Goal: Book appointment/travel/reservation

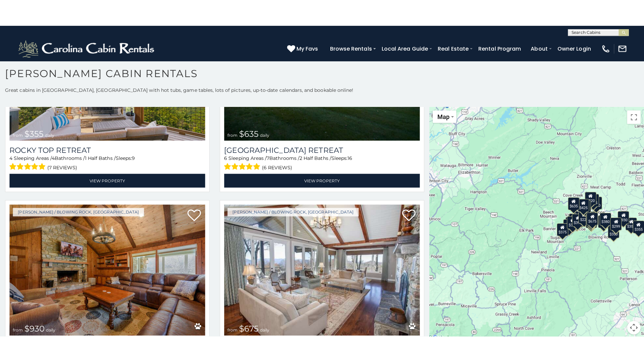
scroll to position [6, 0]
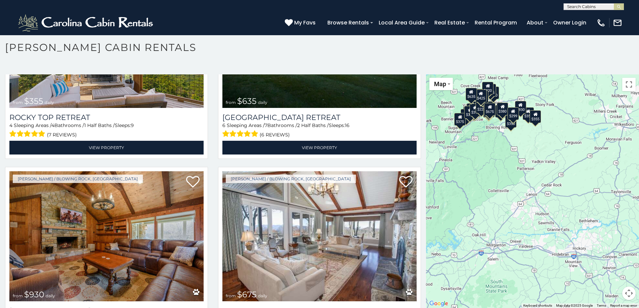
drag, startPoint x: 580, startPoint y: 230, endPoint x: 479, endPoint y: 150, distance: 128.5
click at [479, 150] on div "$349 $480 $315 $425 $355 $635 $930 $675 $400 $451 $330 $400 $485 $460 $395 $250…" at bounding box center [532, 191] width 213 height 234
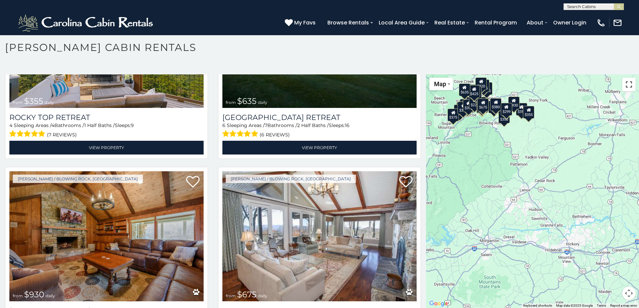
click at [626, 82] on button "Toggle fullscreen view" at bounding box center [628, 84] width 13 height 13
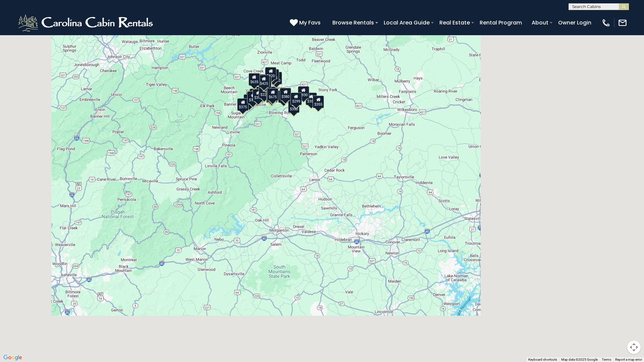
scroll to position [507, 0]
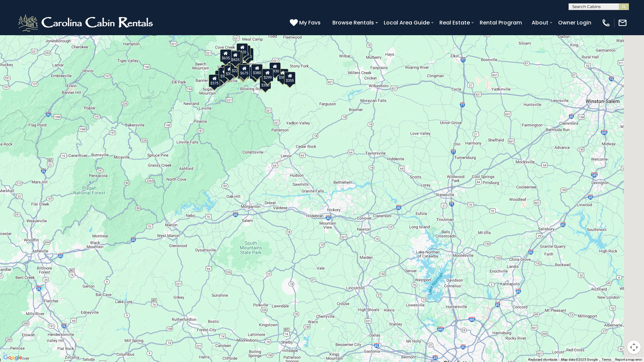
drag, startPoint x: 390, startPoint y: 158, endPoint x: 232, endPoint y: 68, distance: 182.1
click at [232, 68] on div "$349 $480 $315 $425 $355 $635 $930 $675 $400 $451 $330 $400 $485 $460 $395 $250…" at bounding box center [322, 181] width 644 height 362
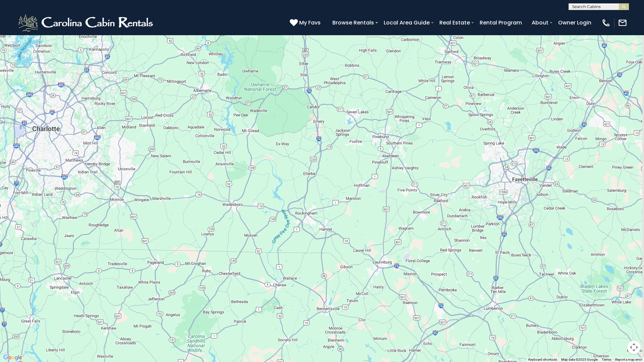
drag, startPoint x: 411, startPoint y: 169, endPoint x: 246, endPoint y: 60, distance: 198.1
click at [246, 60] on div "$349 $480 $315 $425 $355 $635 $930 $675 $400 $451 $330 $400 $485 $460 $395 $250…" at bounding box center [322, 181] width 644 height 362
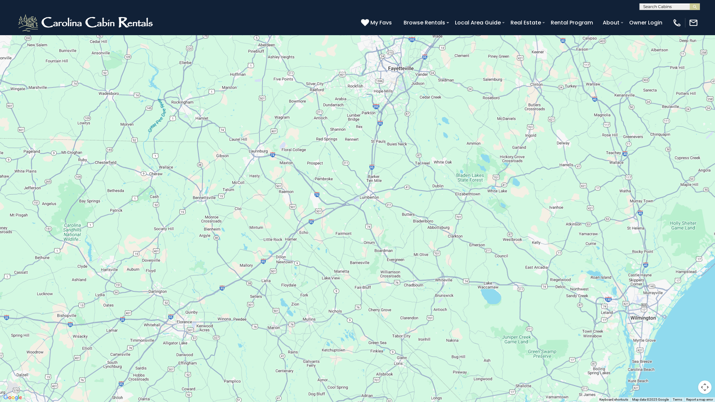
drag, startPoint x: 374, startPoint y: 154, endPoint x: 415, endPoint y: 170, distance: 44.5
click at [415, 170] on div "$349 $480 $315 $425 $355 $635 $930 $675 $400 $451 $330 $400 $485 $460 $395 $250…" at bounding box center [357, 201] width 715 height 402
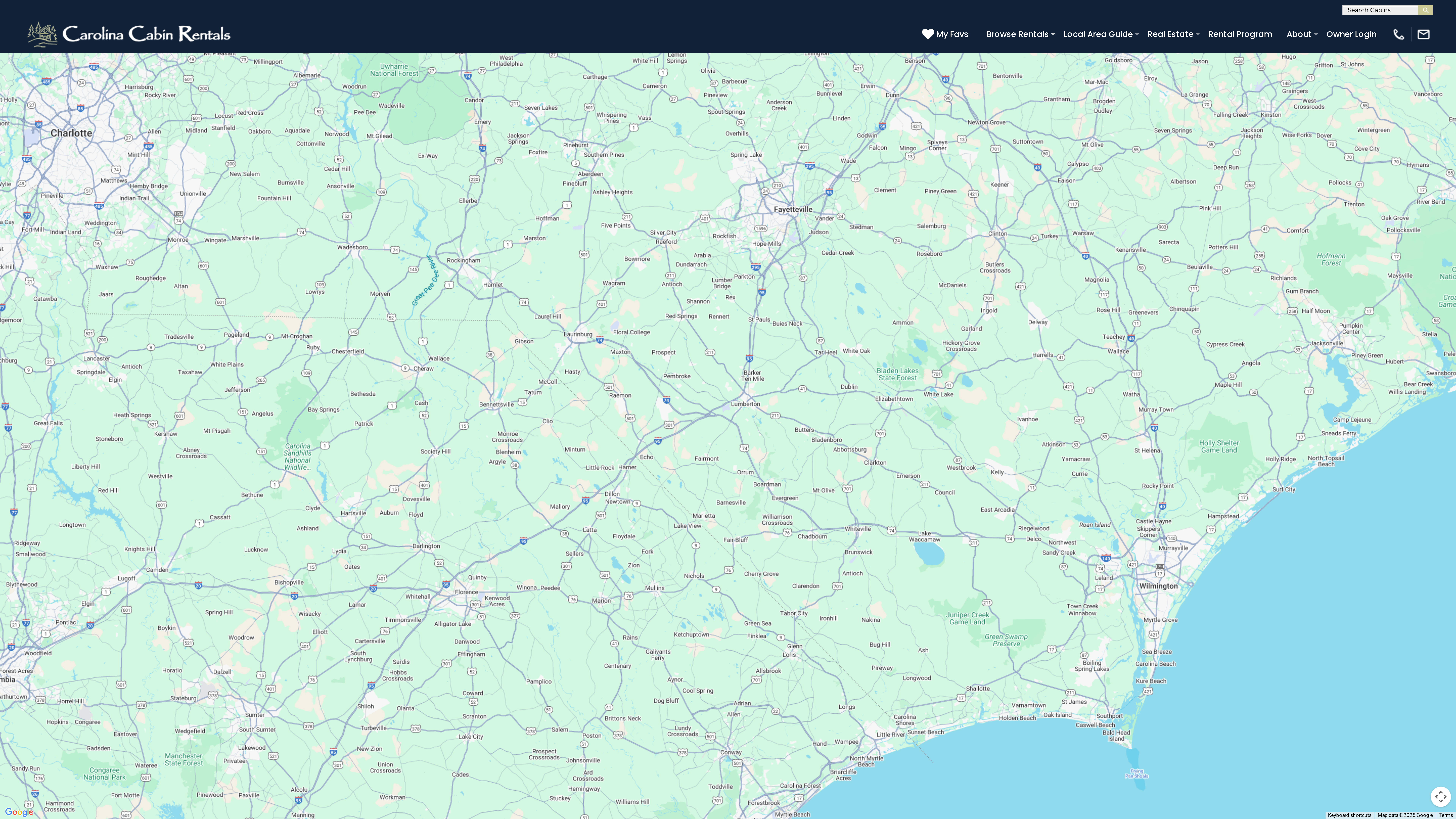
scroll to position [286, 0]
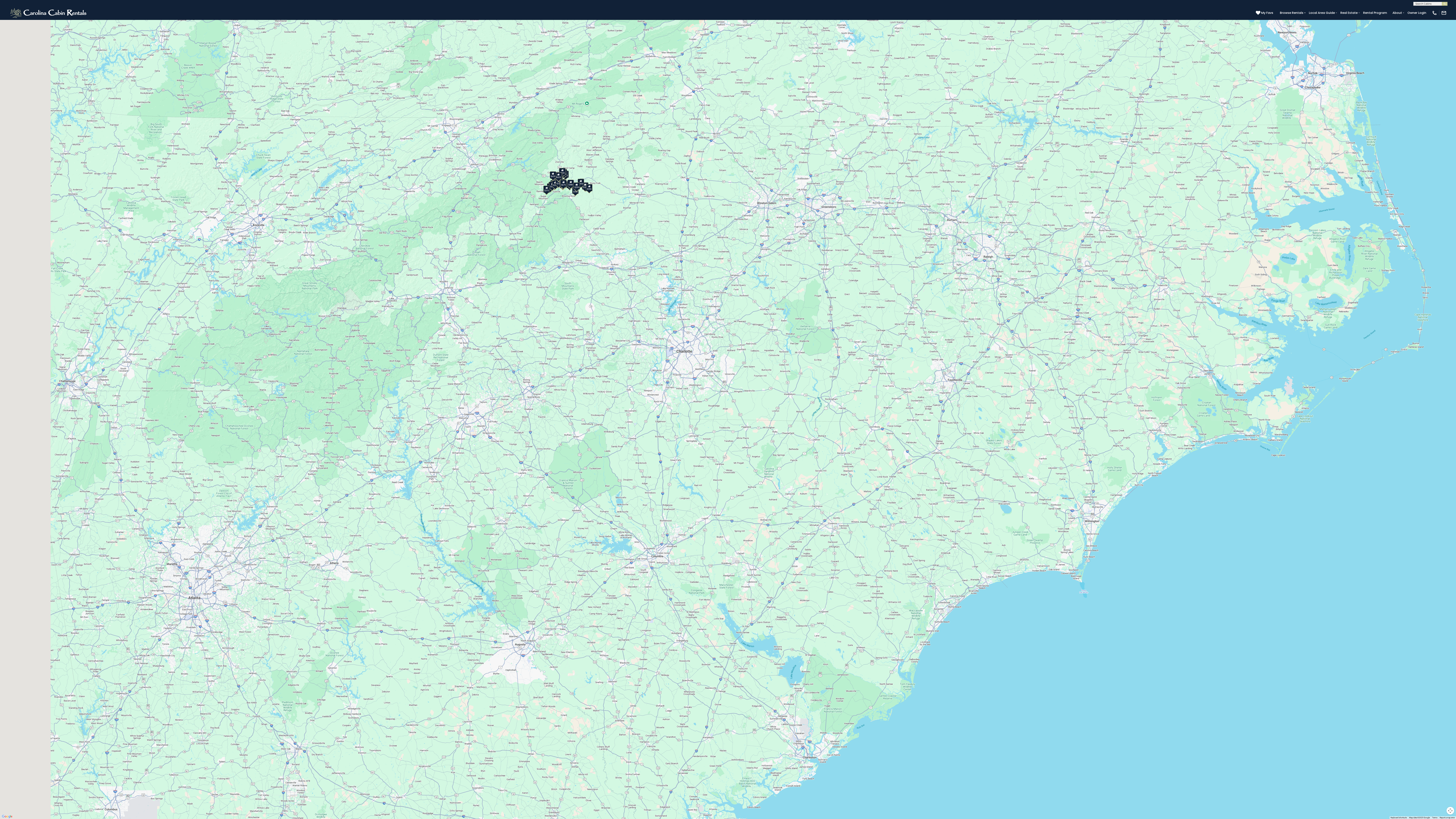
drag, startPoint x: 694, startPoint y: 339, endPoint x: 998, endPoint y: 393, distance: 308.8
click at [361, 174] on div "$349 $480 $315 $425 $355 $635 $930 $675 $400 $451 $330 $400 $485 $460 $395 $250…" at bounding box center [728, 409] width 1456 height 819
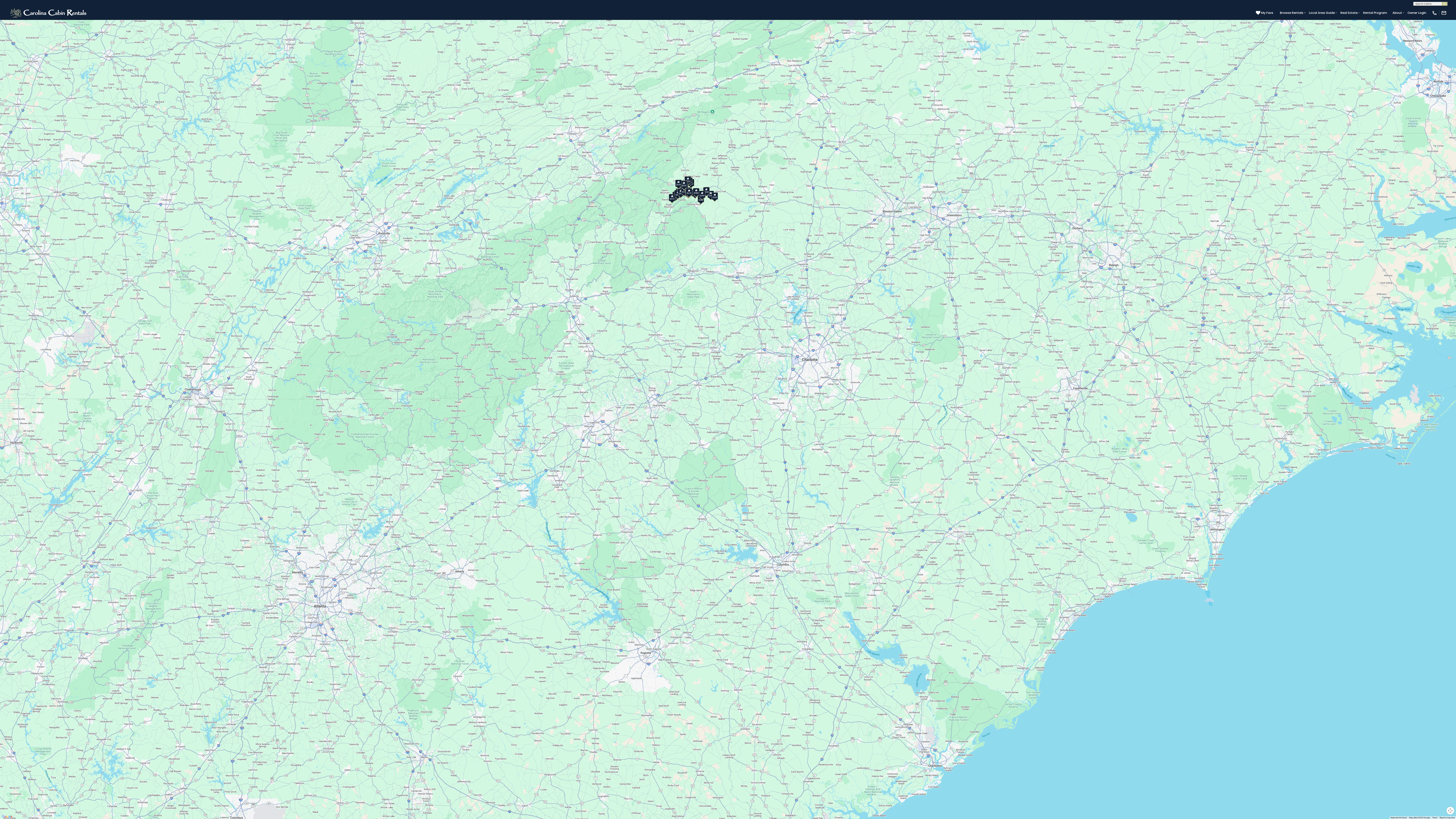
click at [361, 174] on div "$349 $480 $315 $425 $355 $635 $930 $675 $400 $451 $330 $400 $485 $460 $395 $250…" at bounding box center [728, 409] width 1456 height 819
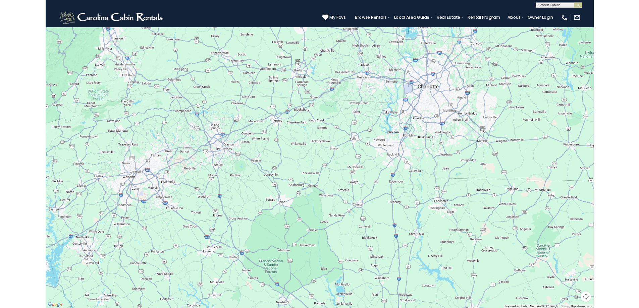
scroll to position [0, 0]
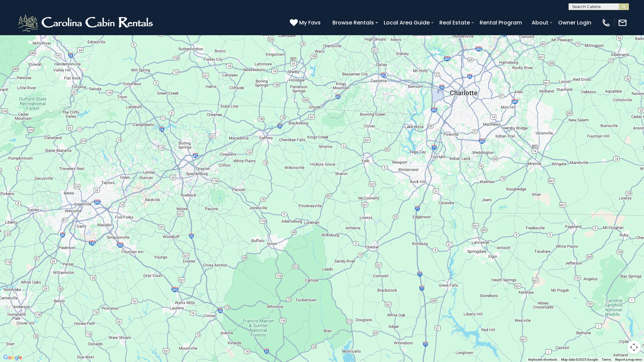
drag, startPoint x: 428, startPoint y: 105, endPoint x: 465, endPoint y: 169, distance: 74.5
click at [465, 170] on div "$349 $480 $315 $425 $355 $635 $930 $675 $400 $451 $330 $400 $485 $460 $395 $250…" at bounding box center [322, 181] width 644 height 362
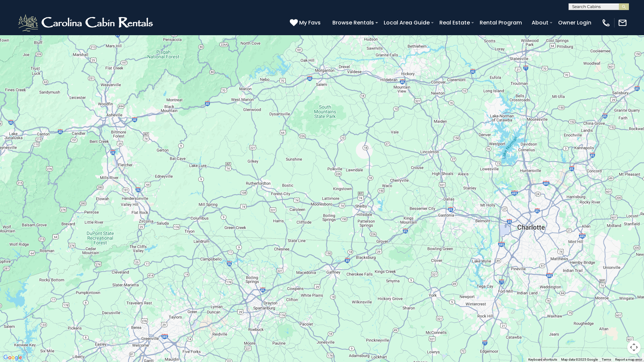
click at [322, 32] on div "$349 $480 $315 $425 $355 $635 $930 $675 $400 $451 $330 $400 $485 $460 $395 $250…" at bounding box center [322, 181] width 644 height 362
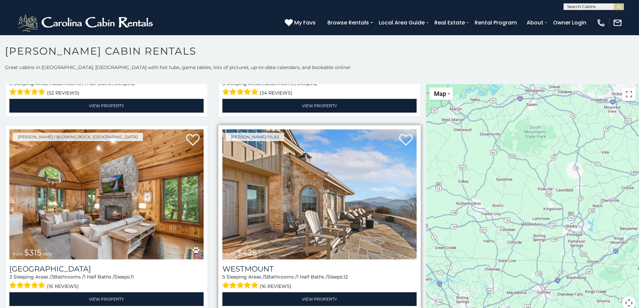
click at [307, 204] on img at bounding box center [319, 194] width 194 height 130
click at [348, 187] on img at bounding box center [319, 194] width 194 height 130
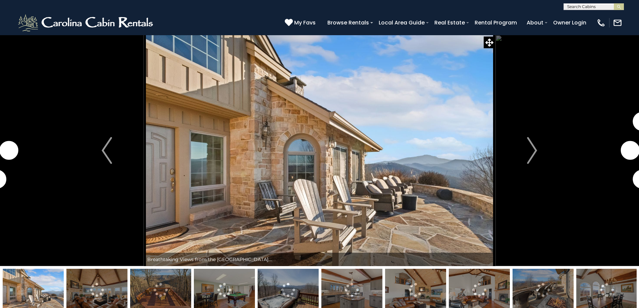
click at [89, 287] on img at bounding box center [96, 290] width 61 height 42
